Goal: Complete application form

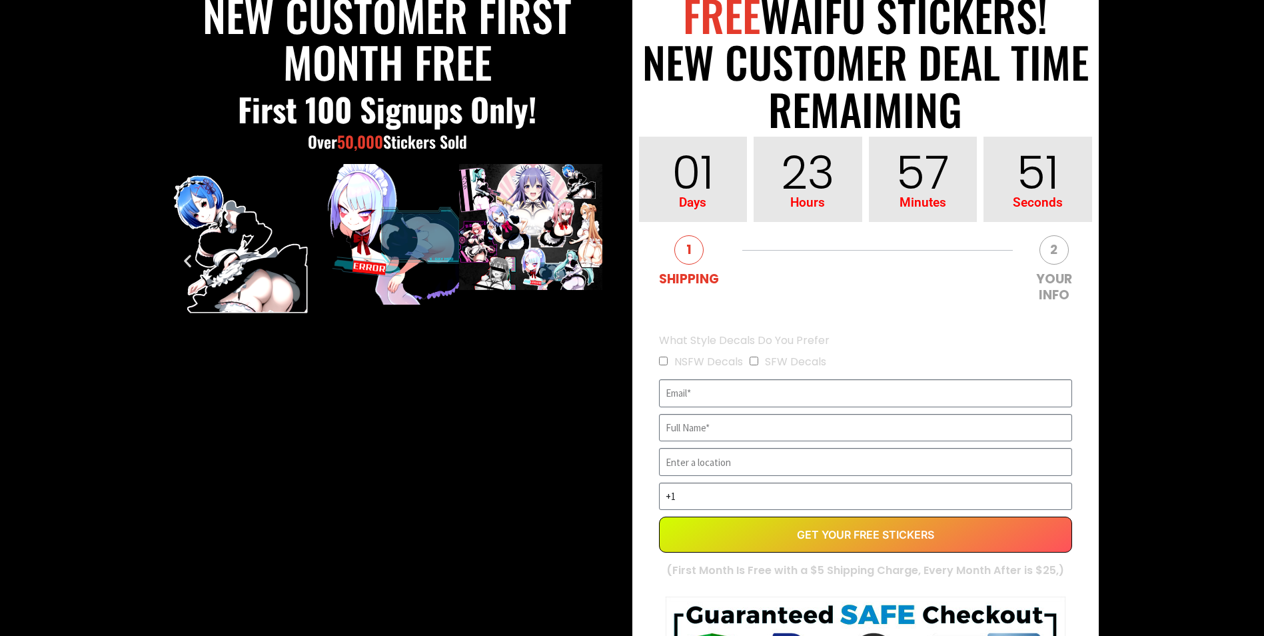
scroll to position [200, 0]
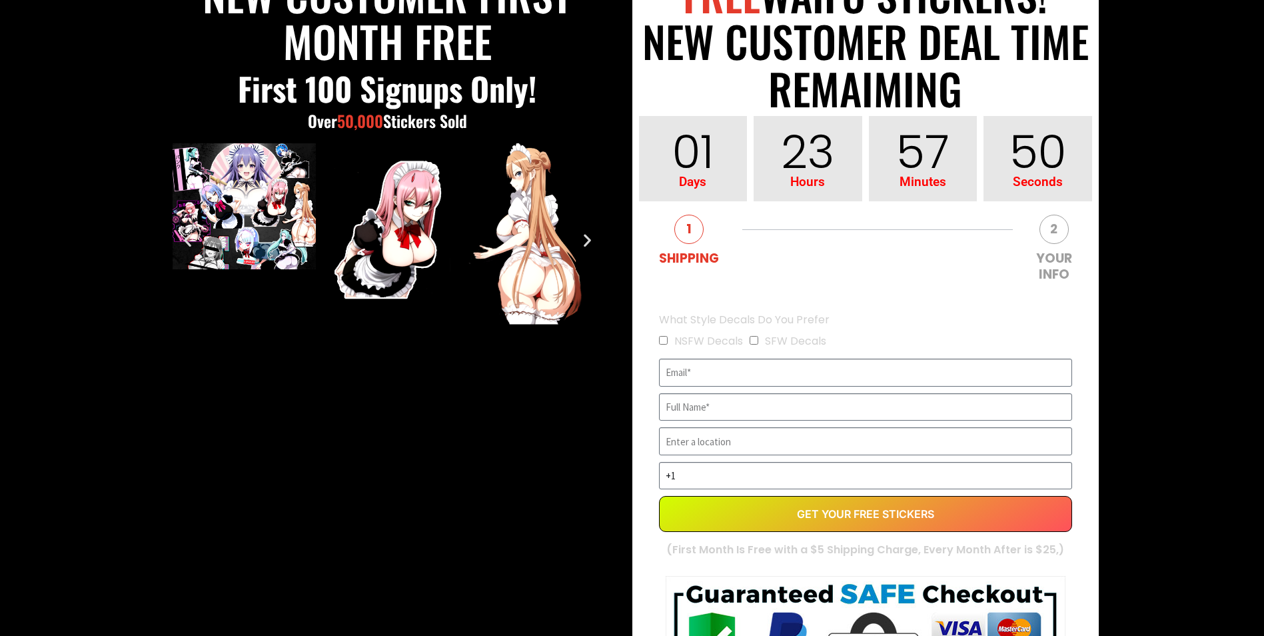
click at [658, 339] on div "What Style Decals Do You Prefer NSFW Decals SFW Decals" at bounding box center [866, 330] width 420 height 43
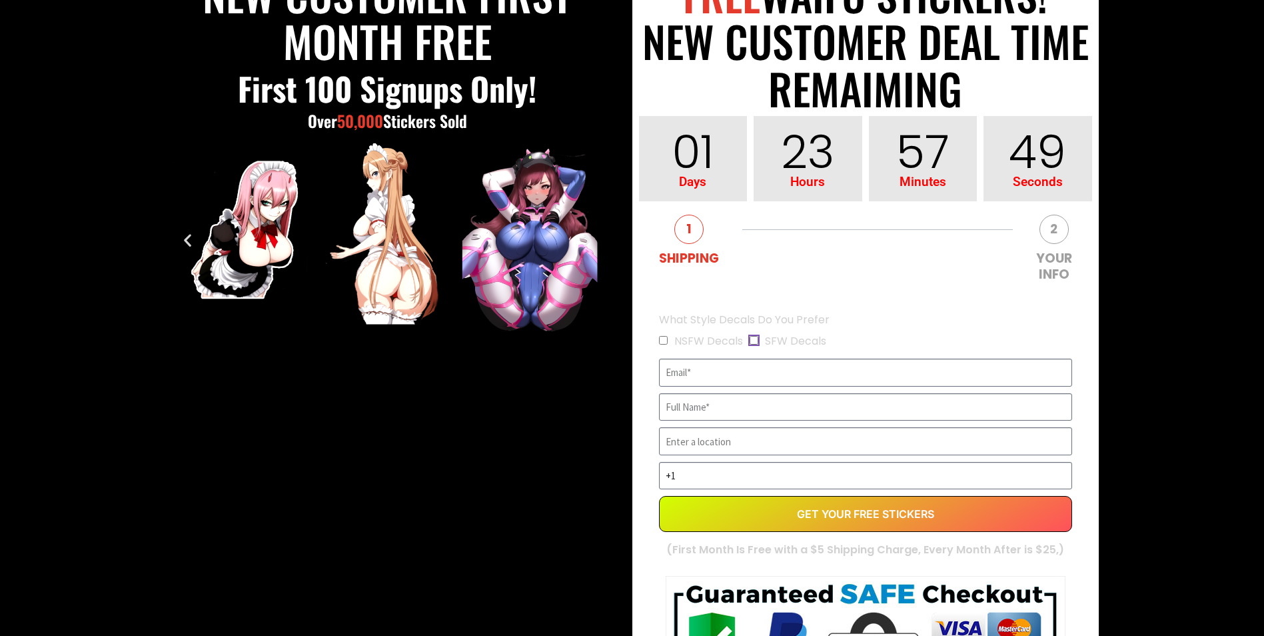
click at [756, 341] on input "SFW Decals" at bounding box center [754, 340] width 9 height 9
checkbox input "true"
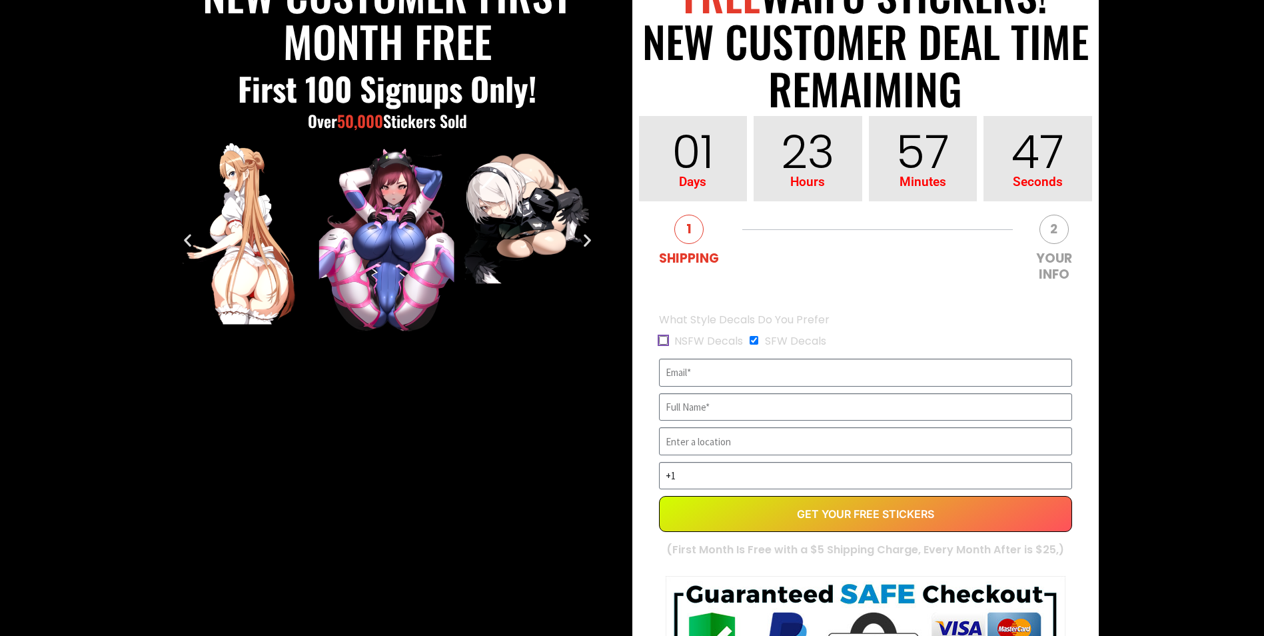
click at [661, 341] on input "NSFW Decals" at bounding box center [663, 340] width 9 height 9
checkbox input "true"
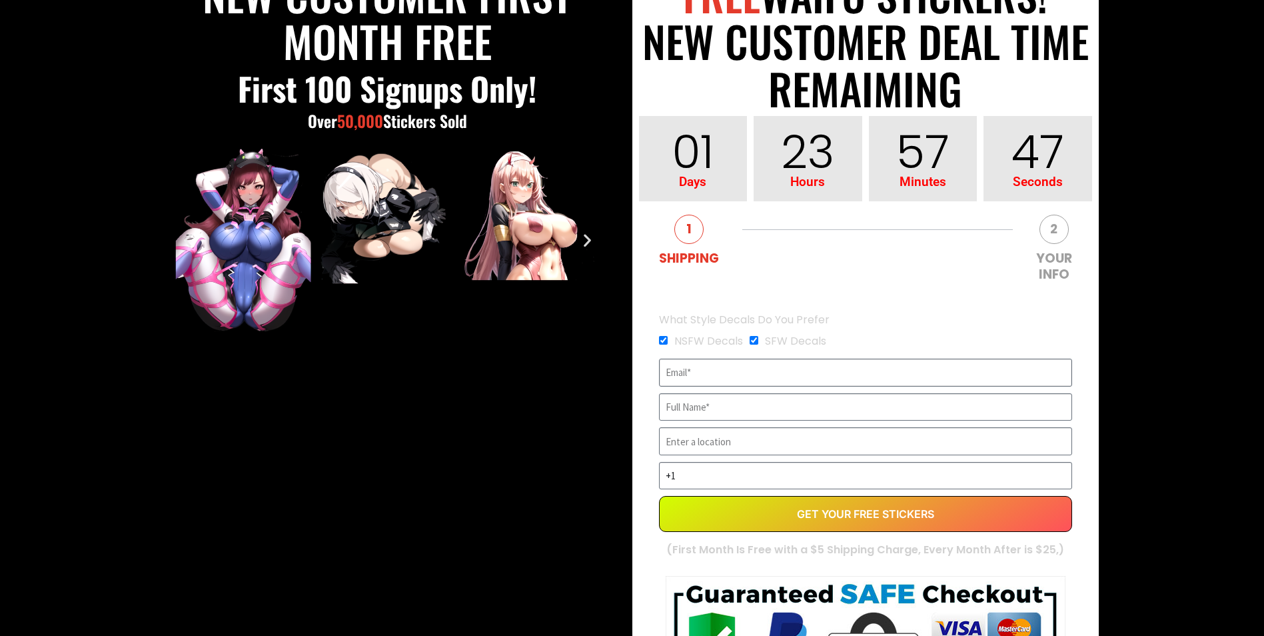
click at [788, 373] on input "EVERGREEN" at bounding box center [865, 373] width 413 height 28
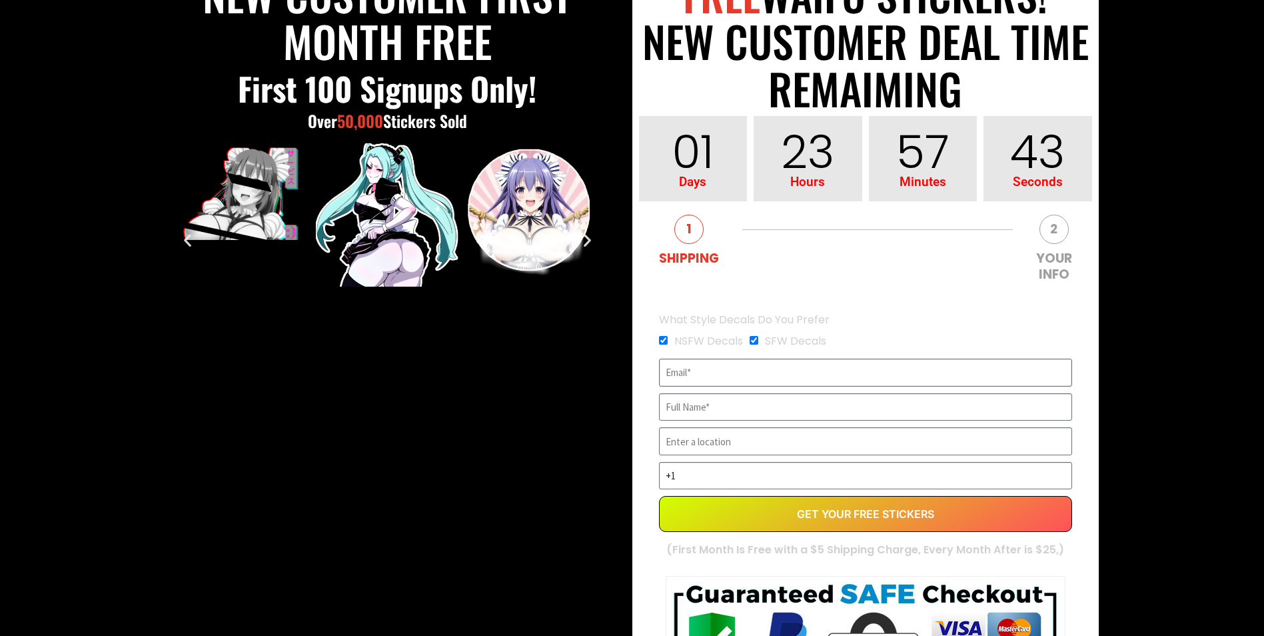
type input "[EMAIL_ADDRESS][DOMAIN_NAME]"
type input "LayZee01"
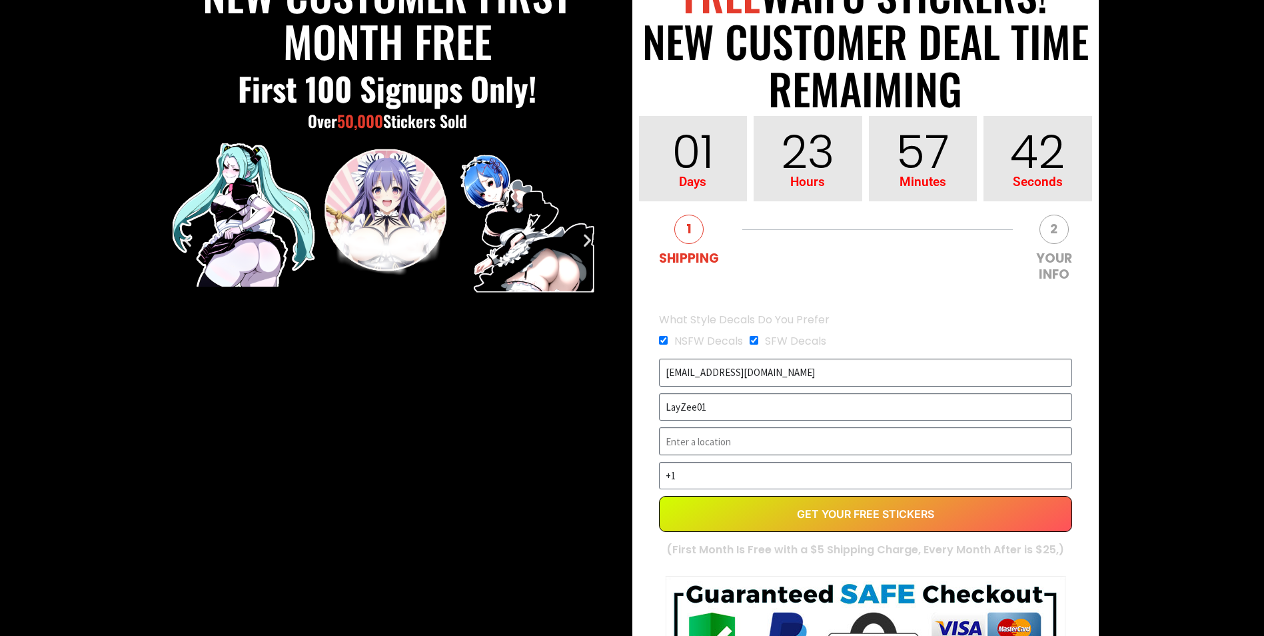
click at [783, 435] on input "EVERGREEN" at bounding box center [865, 441] width 413 height 28
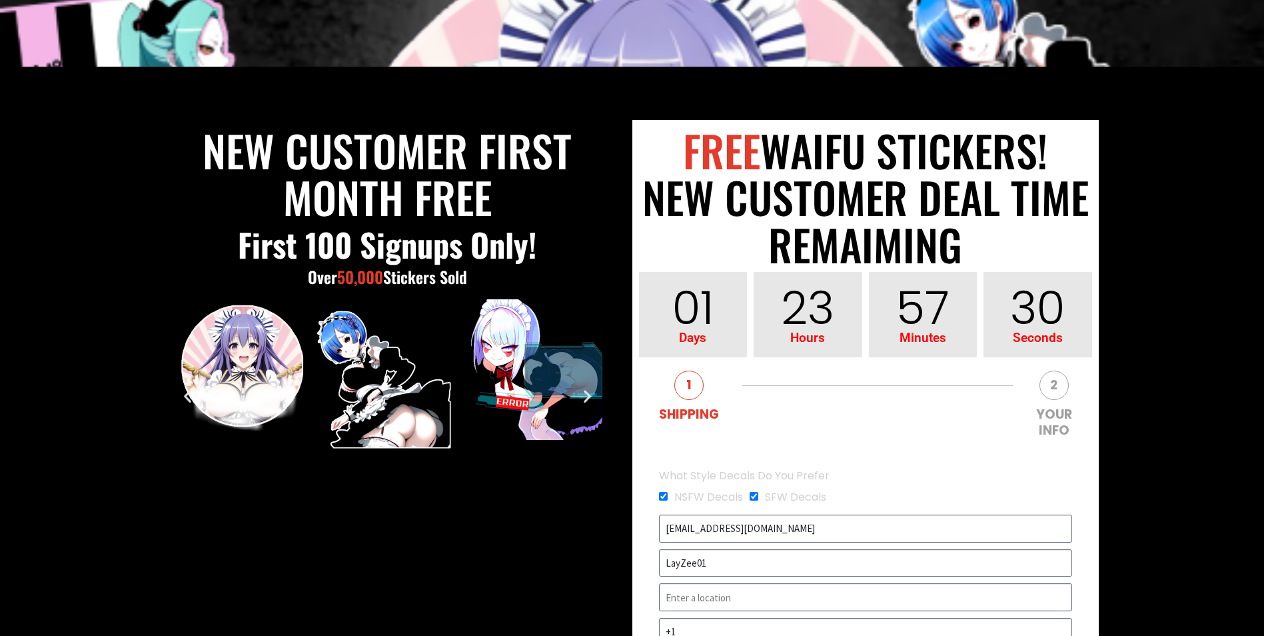
scroll to position [133, 0]
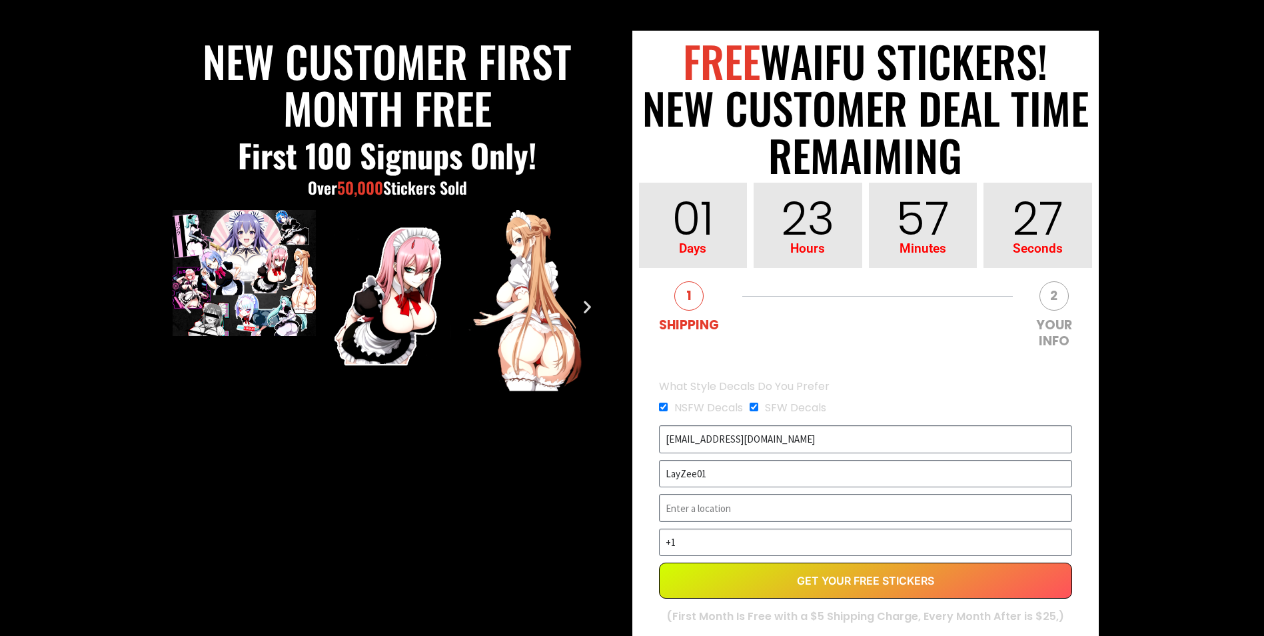
click at [781, 515] on input "EVERGREEN" at bounding box center [865, 508] width 413 height 28
